Goal: Information Seeking & Learning: Understand process/instructions

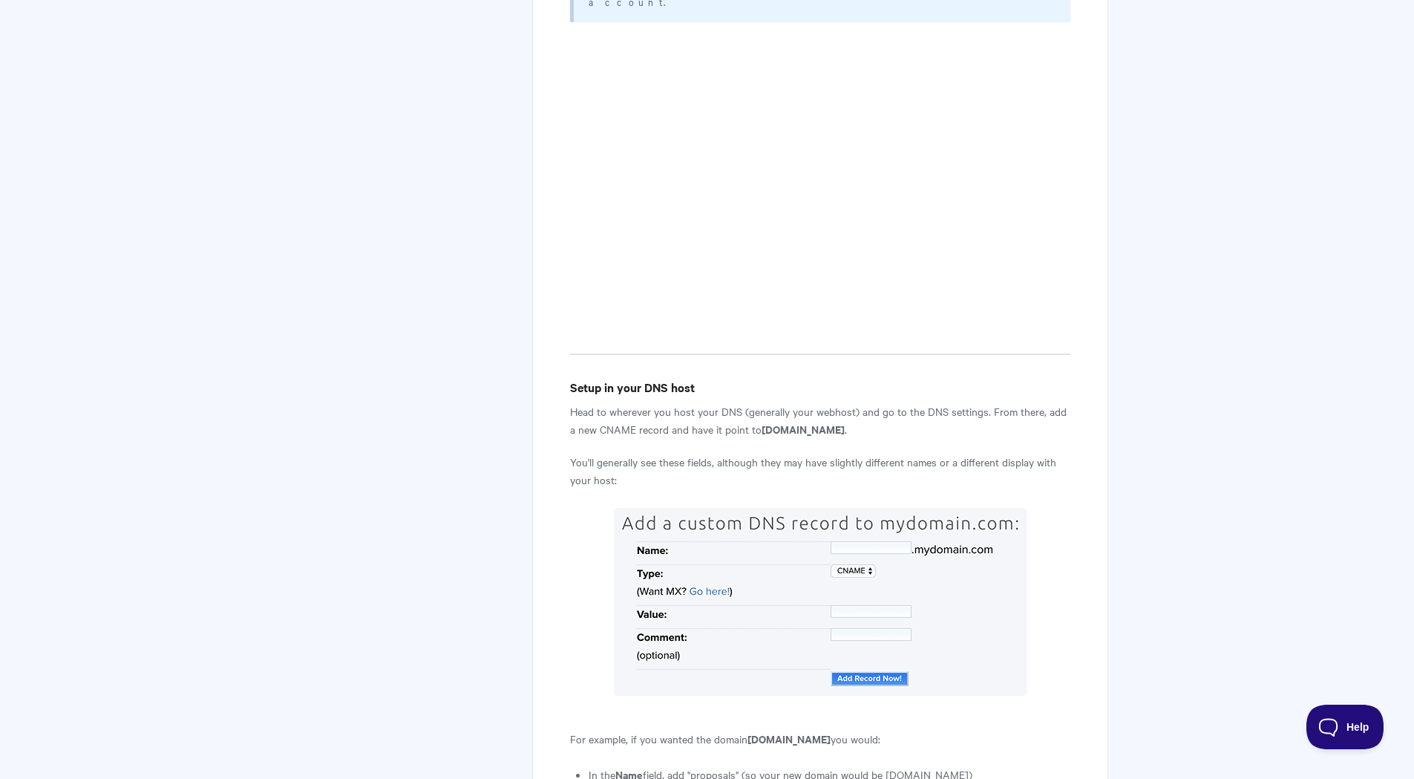
scroll to position [742, 0]
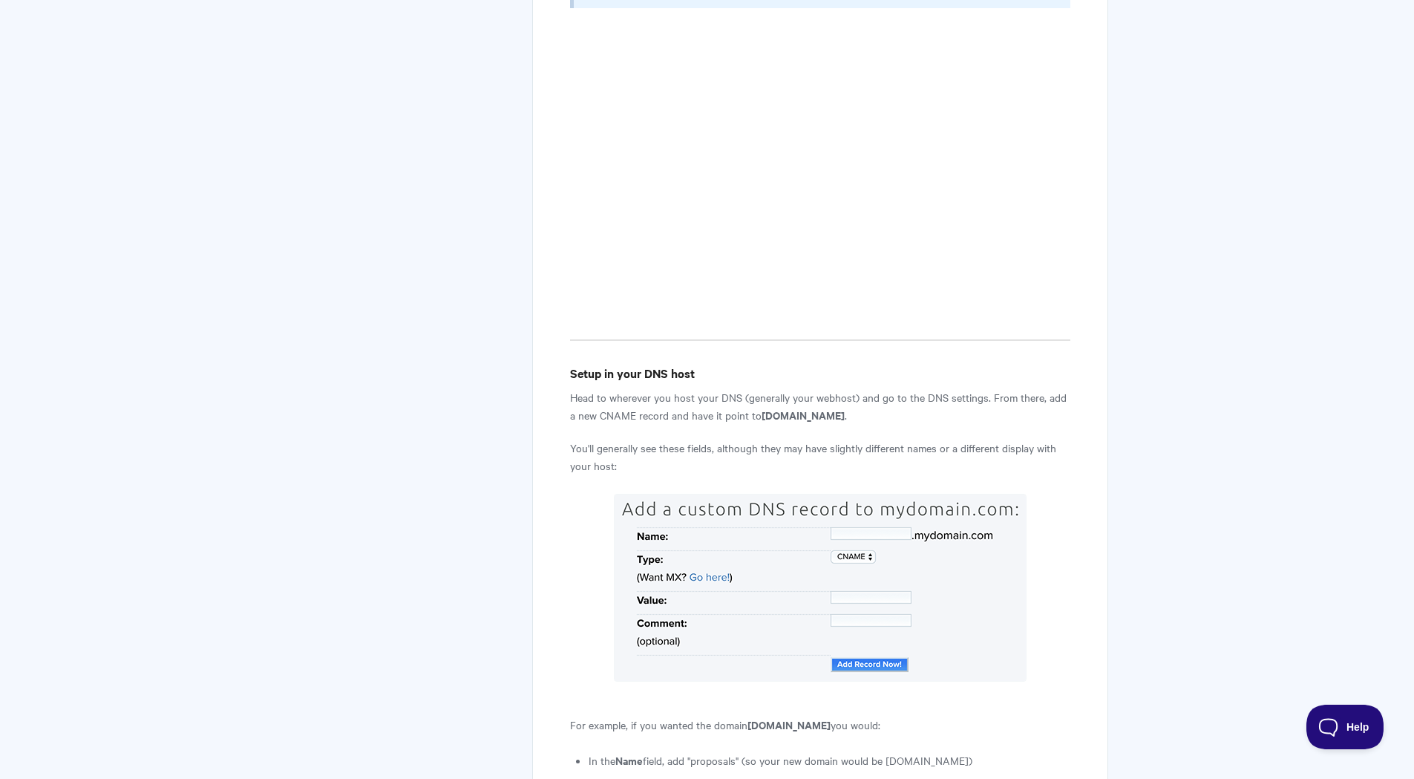
drag, startPoint x: 882, startPoint y: 326, endPoint x: 756, endPoint y: 329, distance: 126.2
click at [762, 407] on strong "[DOMAIN_NAME]" at bounding box center [803, 415] width 83 height 16
copy strong "[DOMAIN_NAME]"
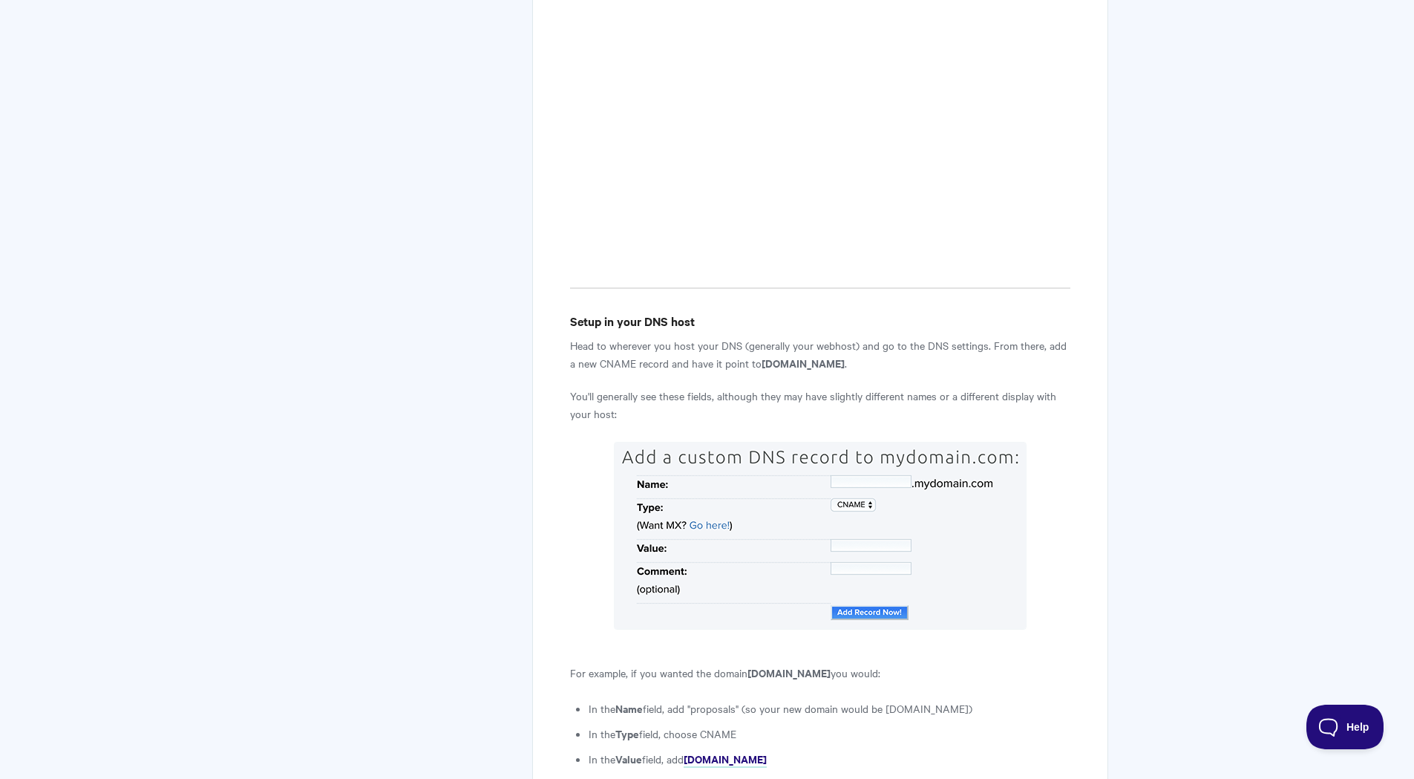
scroll to position [816, 0]
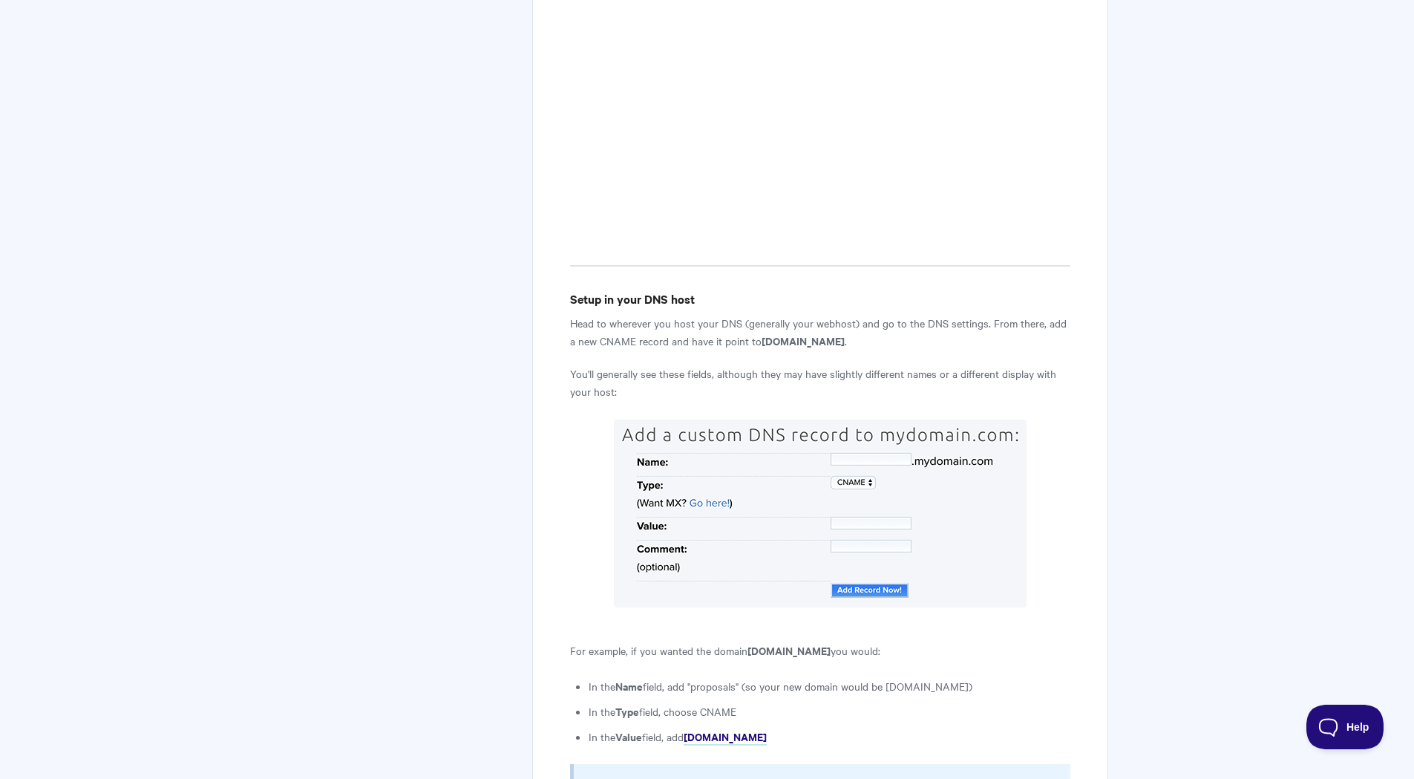
click at [834, 314] on p "Head to wherever you host your DNS (generally your webhost) and go to the DNS s…" at bounding box center [820, 332] width 500 height 36
click at [833, 333] on strong "[DOMAIN_NAME]" at bounding box center [803, 341] width 83 height 16
drag, startPoint x: 883, startPoint y: 252, endPoint x: 756, endPoint y: 256, distance: 126.2
click at [756, 314] on p "Head to wherever you host your DNS (generally your webhost) and go to the DNS s…" at bounding box center [820, 332] width 500 height 36
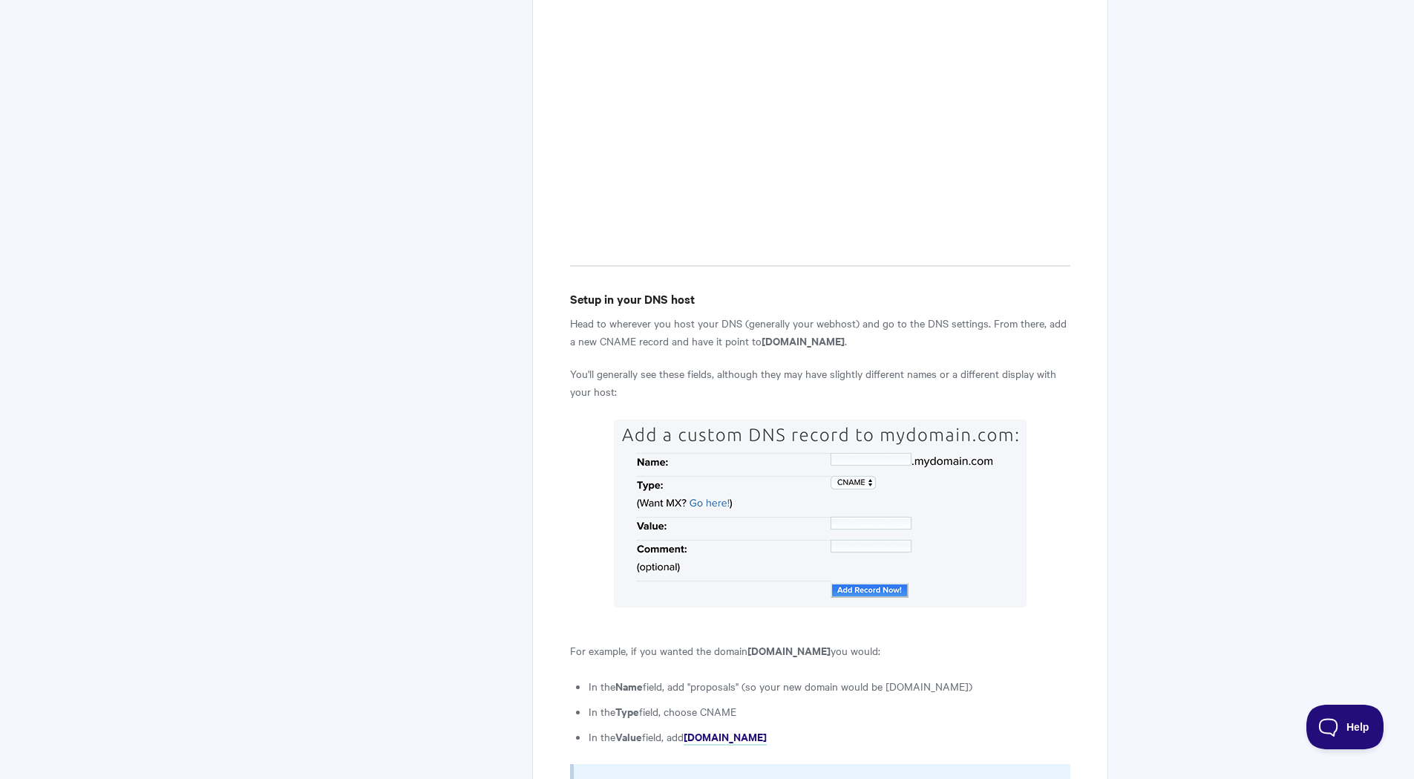
copy strong "[DOMAIN_NAME]"
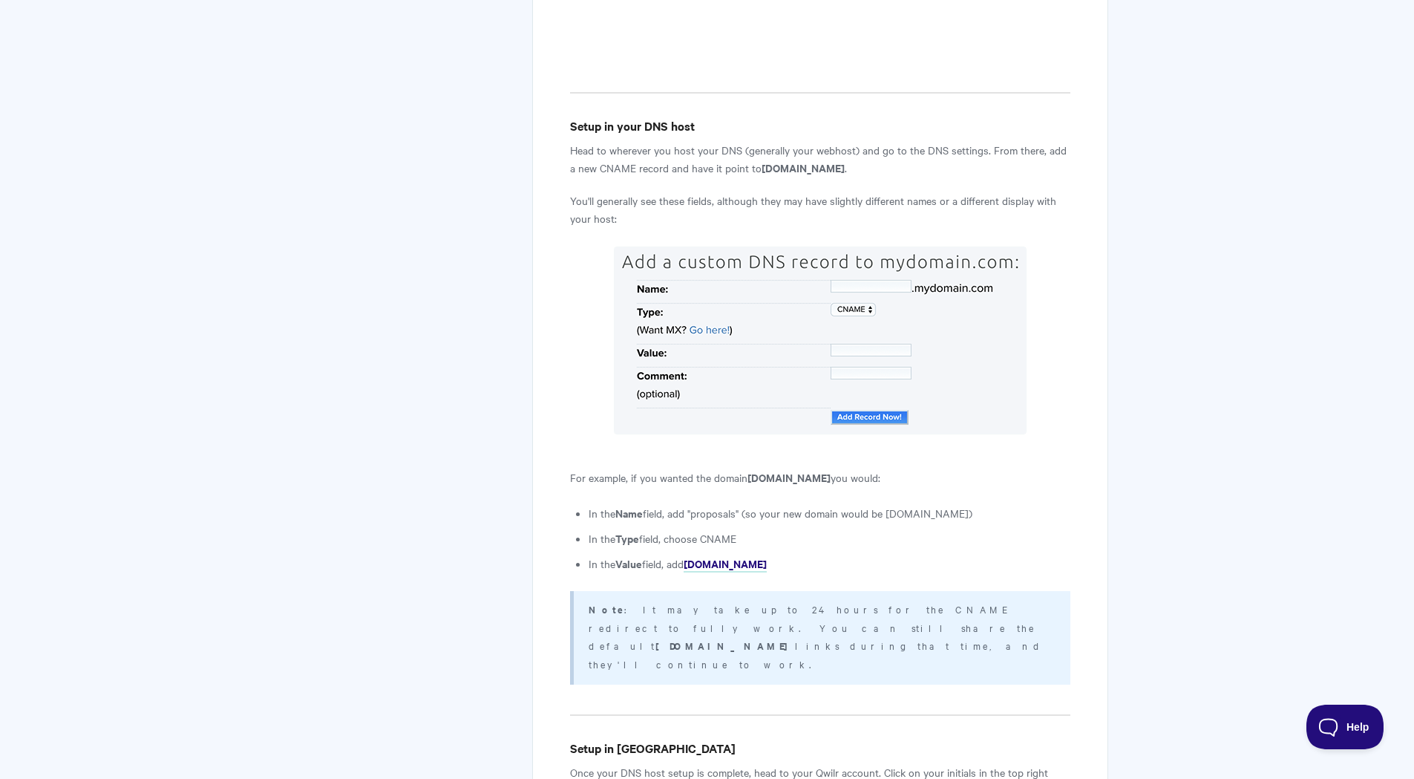
scroll to position [965, 0]
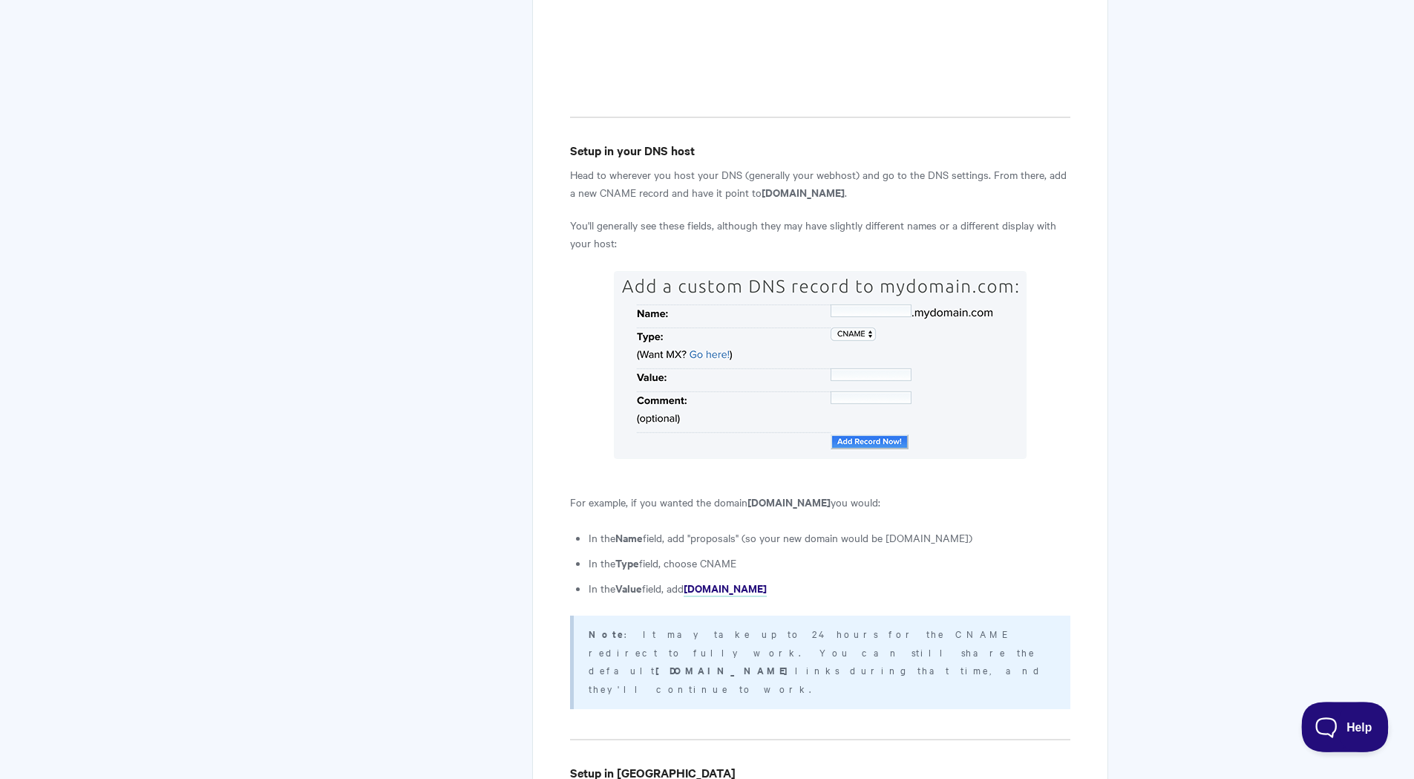
click at [1331, 689] on button "Help" at bounding box center [1339, 723] width 77 height 45
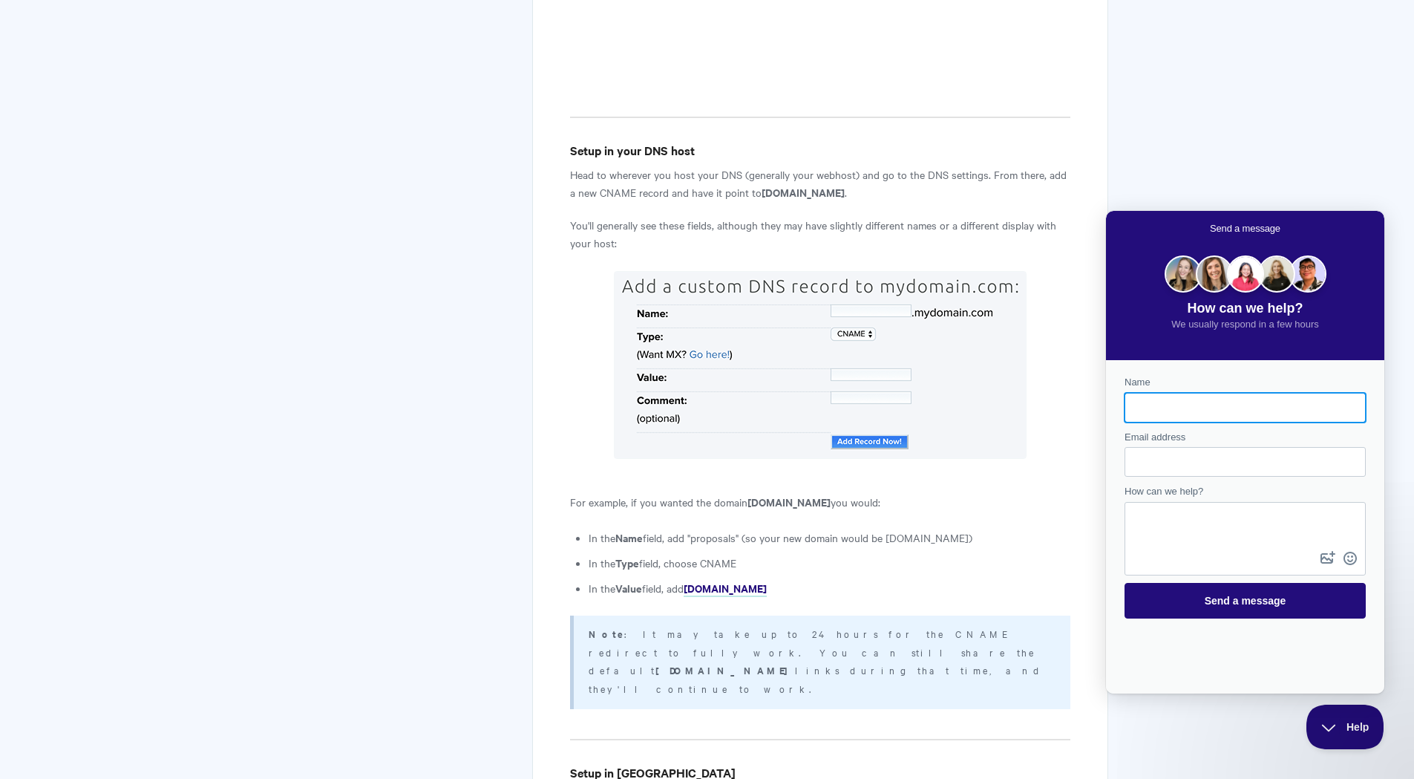
scroll to position [0, 0]
click at [1177, 399] on input "Name" at bounding box center [1244, 407] width 217 height 27
